Goal: Information Seeking & Learning: Learn about a topic

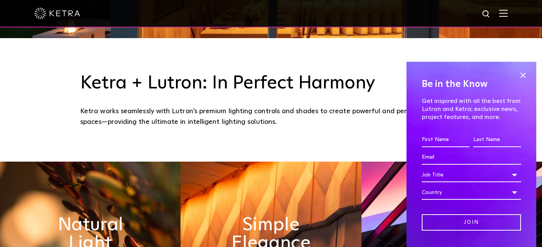
scroll to position [210, 0]
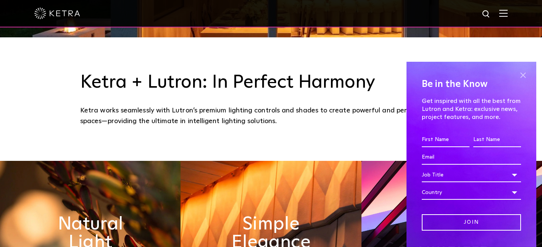
click at [522, 75] on span at bounding box center [522, 74] width 11 height 11
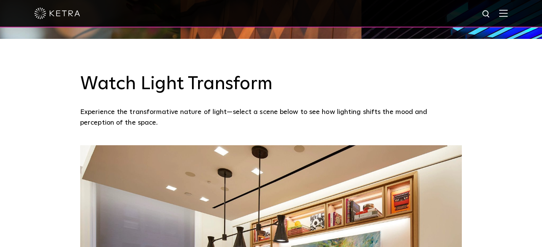
scroll to position [510, 0]
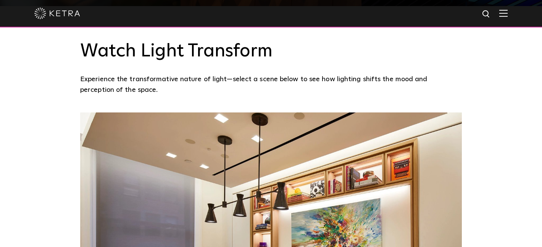
click at [509, 10] on div at bounding box center [271, 13] width 542 height 27
click at [504, 15] on img at bounding box center [503, 13] width 8 height 7
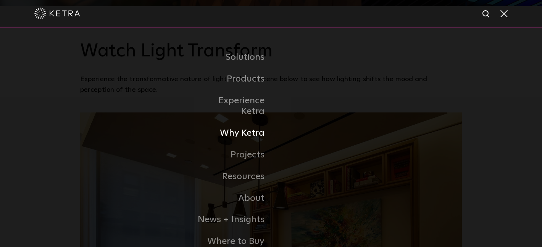
click at [258, 123] on link "Why Ketra" at bounding box center [232, 134] width 78 height 22
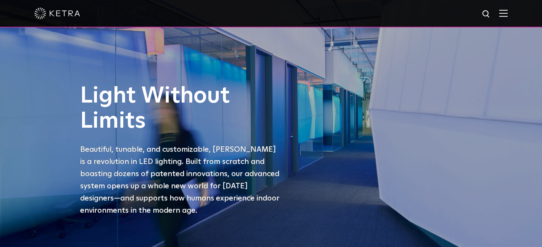
click at [499, 15] on img at bounding box center [503, 13] width 8 height 7
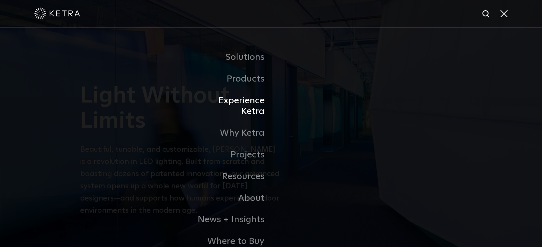
click at [238, 102] on link "Experience Ketra" at bounding box center [232, 106] width 78 height 33
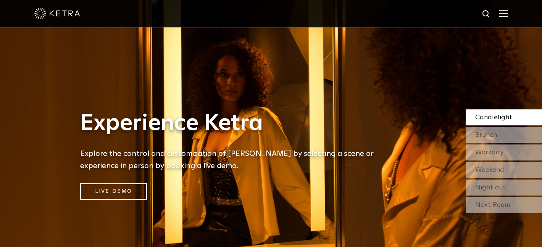
click at [504, 12] on img at bounding box center [503, 13] width 8 height 7
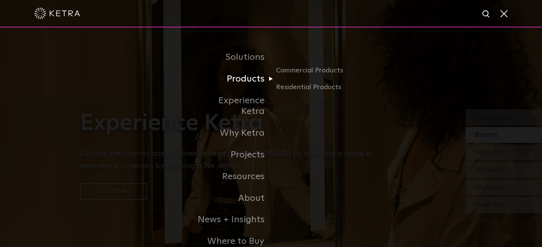
click at [246, 71] on link "Products" at bounding box center [232, 79] width 78 height 22
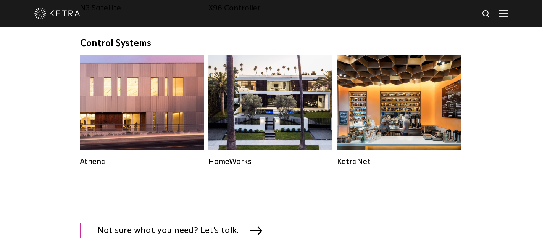
scroll to position [1130, 0]
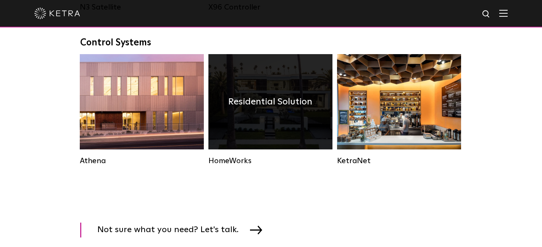
click at [270, 117] on div "Residential Solution" at bounding box center [270, 101] width 124 height 95
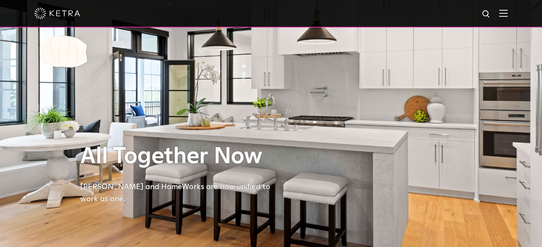
click at [504, 13] on img at bounding box center [503, 13] width 8 height 7
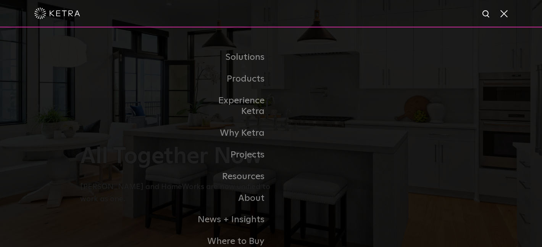
click at [122, 67] on div "Solutions Commercial Residential Products Commercial Products Residential Produ…" at bounding box center [271, 149] width 542 height 244
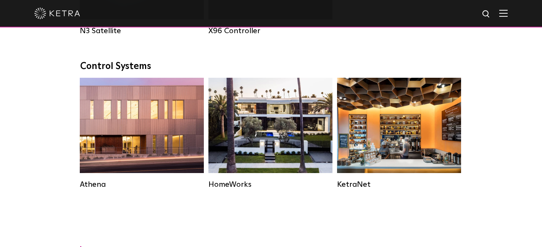
scroll to position [1105, 0]
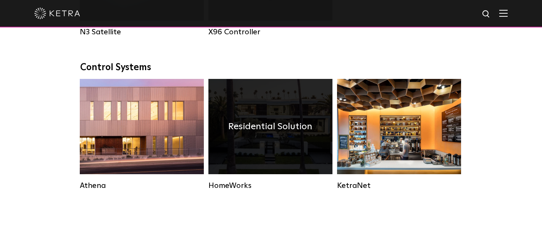
click at [281, 113] on div "Residential Solution" at bounding box center [270, 126] width 124 height 95
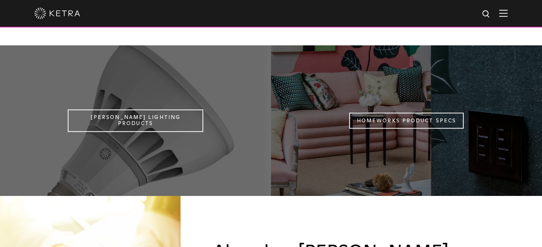
scroll to position [604, 0]
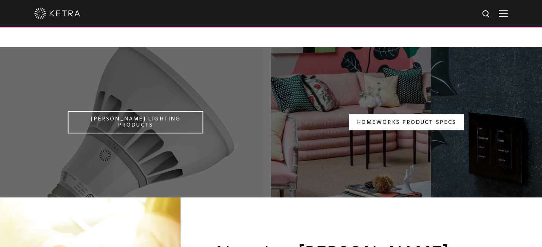
click at [407, 114] on link "Homeworks Product Specs" at bounding box center [406, 122] width 115 height 16
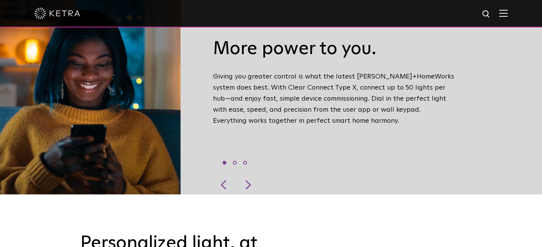
scroll to position [0, 0]
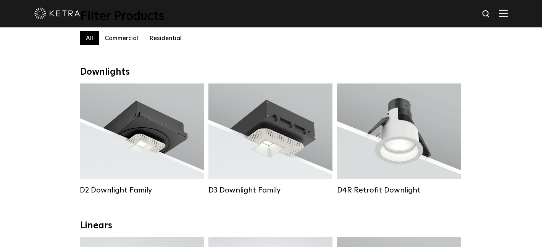
scroll to position [84, 0]
click at [171, 39] on label "Residential" at bounding box center [166, 39] width 44 height 14
